Goal: Task Accomplishment & Management: Use online tool/utility

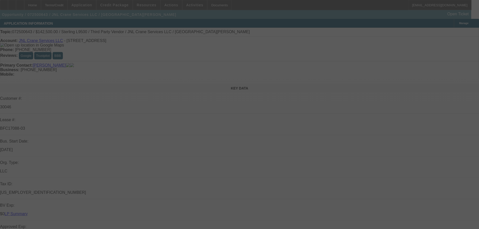
select select "0"
select select "2"
select select "0"
select select "6"
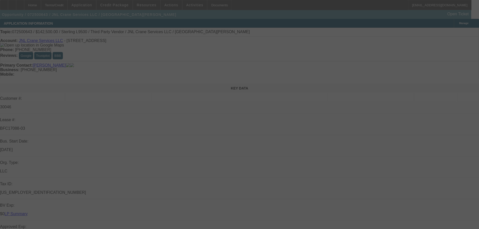
select select "0"
select select "2"
select select "0"
select select "6"
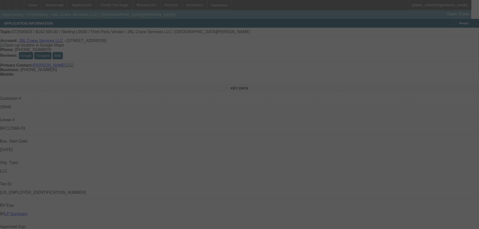
select select "0"
select select "2"
select select "0"
select select "6"
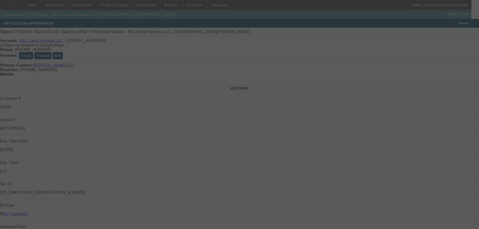
select select "0"
select select "2"
select select "0"
select select "6"
